Goal: Task Accomplishment & Management: Use online tool/utility

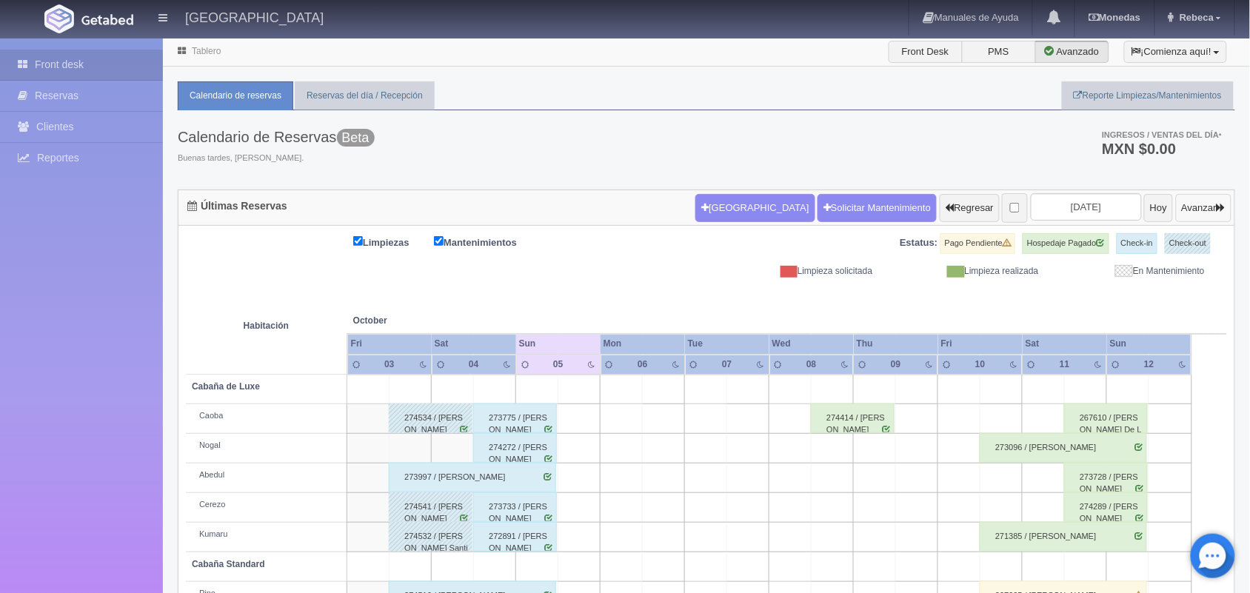
click at [1204, 204] on button "Avanzar" at bounding box center [1204, 208] width 56 height 28
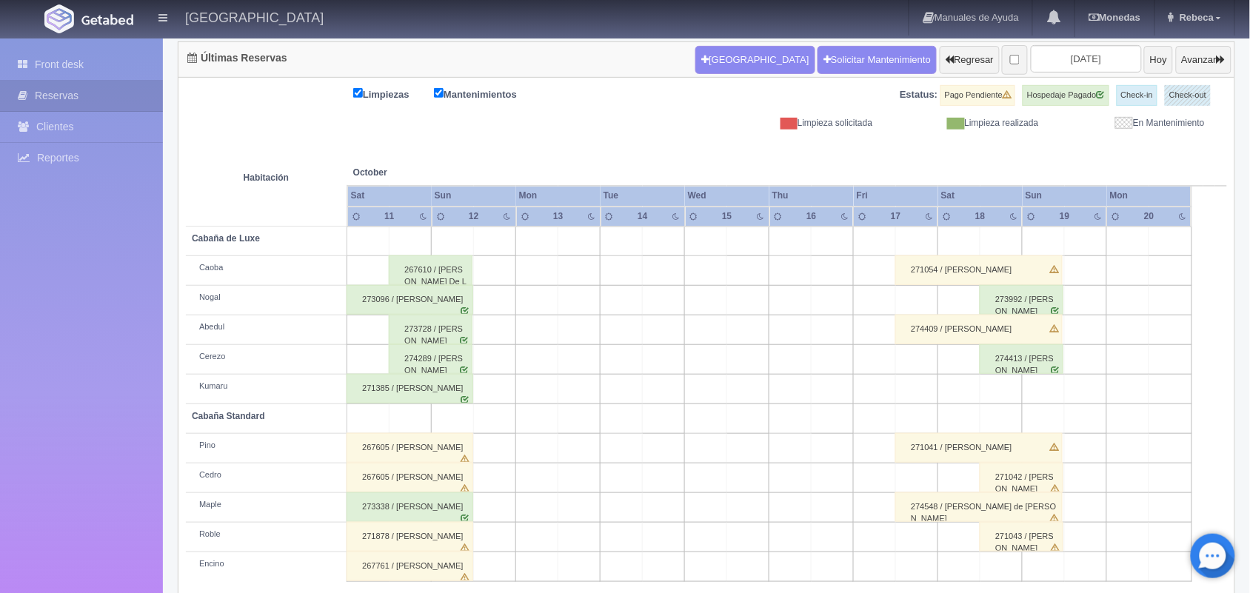
scroll to position [168, 0]
